Goal: Information Seeking & Learning: Learn about a topic

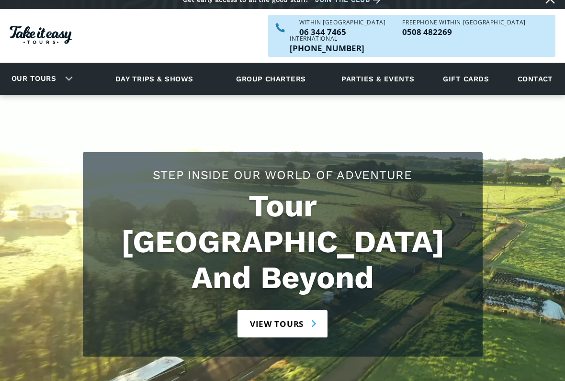
scroll to position [19, 0]
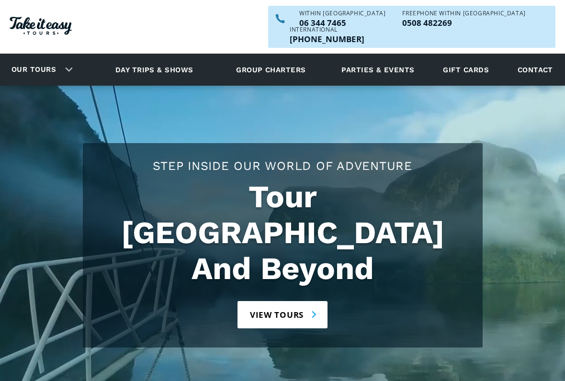
click at [39, 59] on link "Our tours" at bounding box center [33, 70] width 59 height 23
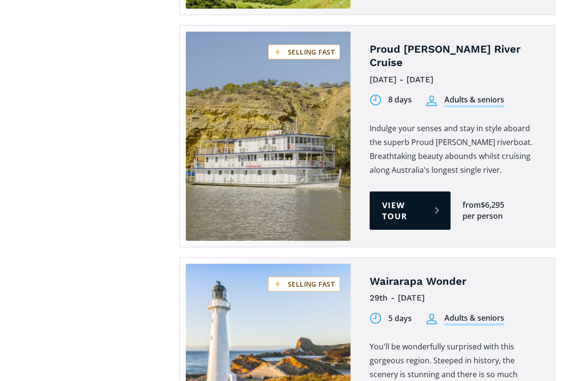
scroll to position [2249, 0]
click at [400, 192] on link "View tour" at bounding box center [410, 211] width 81 height 38
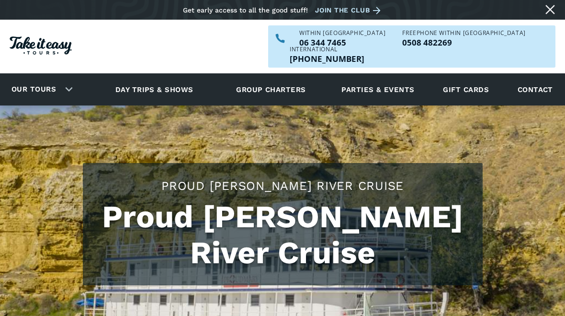
click at [159, 76] on link "Day trips & shows" at bounding box center [154, 89] width 102 height 26
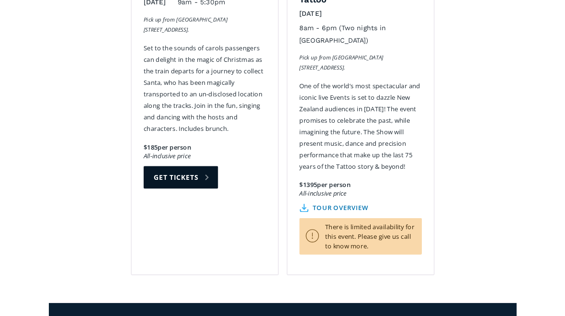
scroll to position [1747, 0]
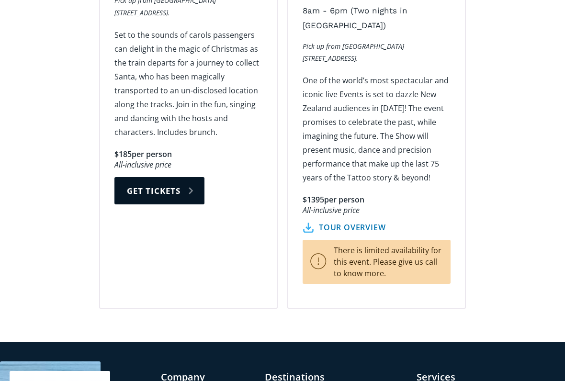
click at [351, 223] on link "tour overview" at bounding box center [344, 228] width 83 height 10
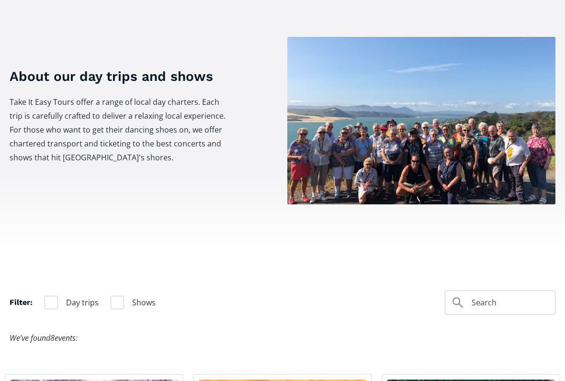
scroll to position [351, 0]
click at [475, 137] on img at bounding box center [421, 121] width 268 height 168
click at [475, 131] on img at bounding box center [421, 121] width 268 height 168
click at [447, 89] on img at bounding box center [421, 121] width 268 height 168
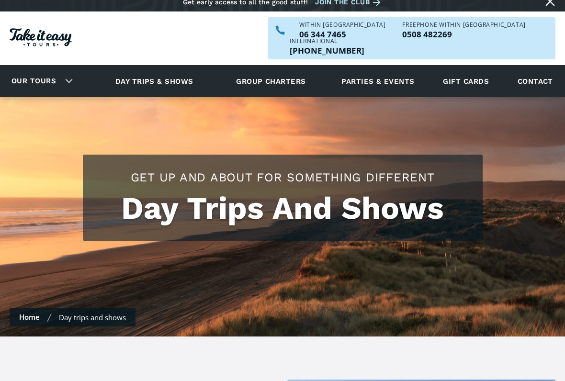
scroll to position [8, 0]
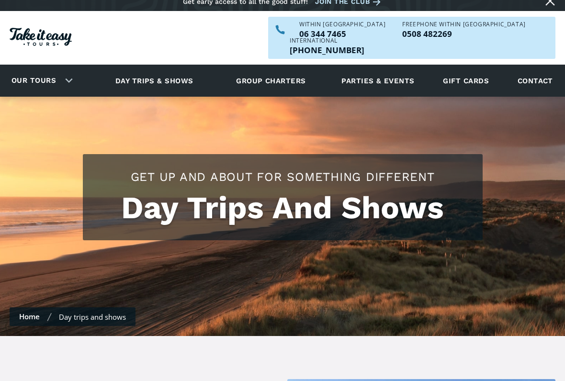
click at [42, 70] on link "Our tours" at bounding box center [33, 81] width 59 height 23
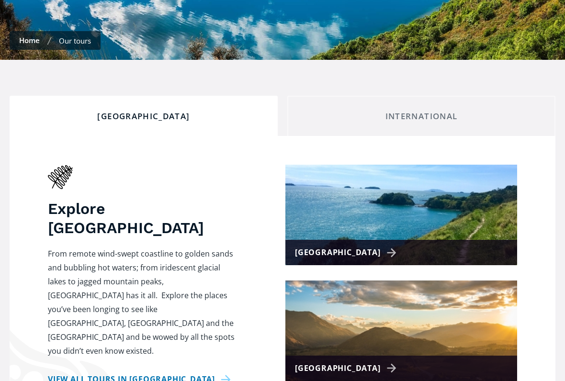
scroll to position [347, 0]
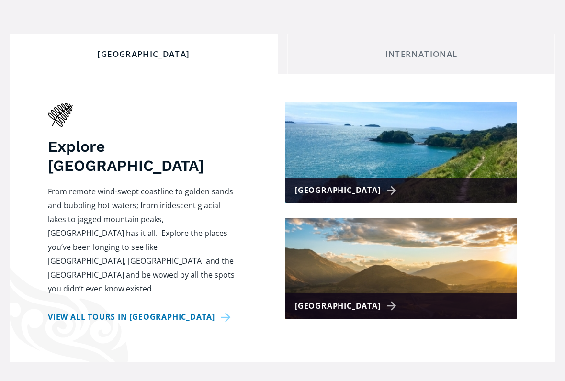
click at [359, 116] on img at bounding box center [401, 152] width 232 height 101
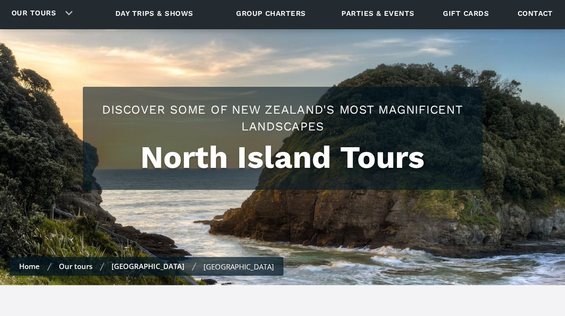
scroll to position [70, 0]
